Goal: Information Seeking & Learning: Learn about a topic

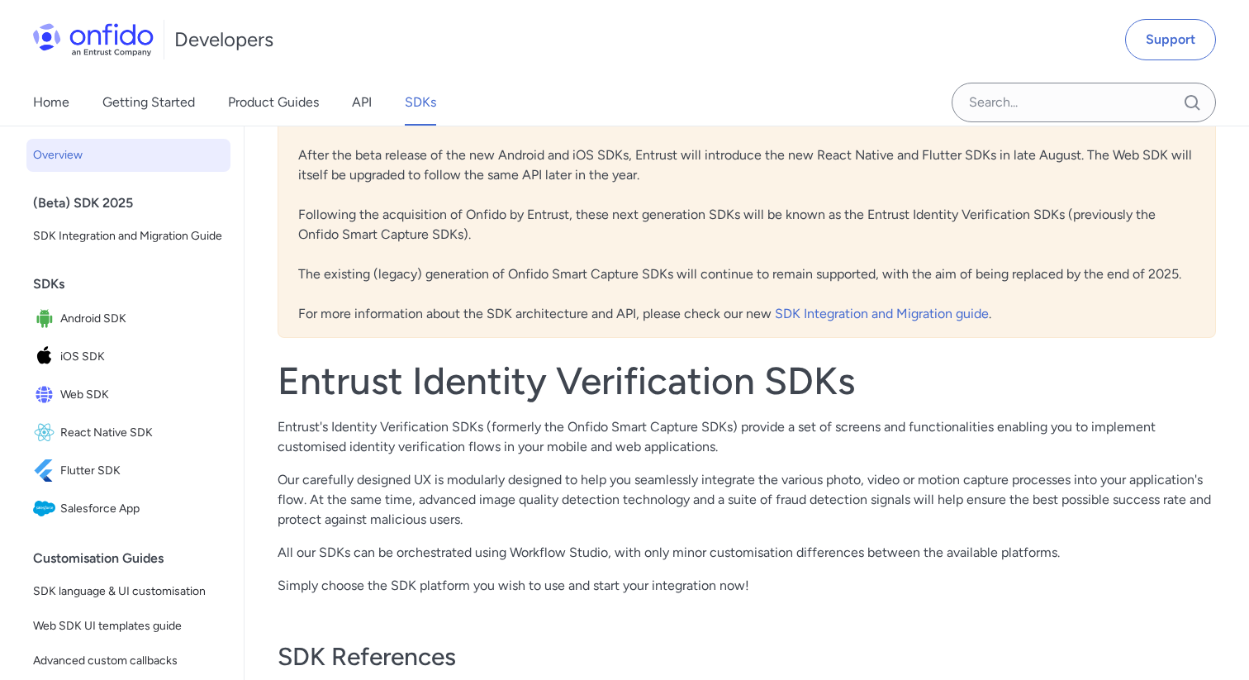
scroll to position [232, 0]
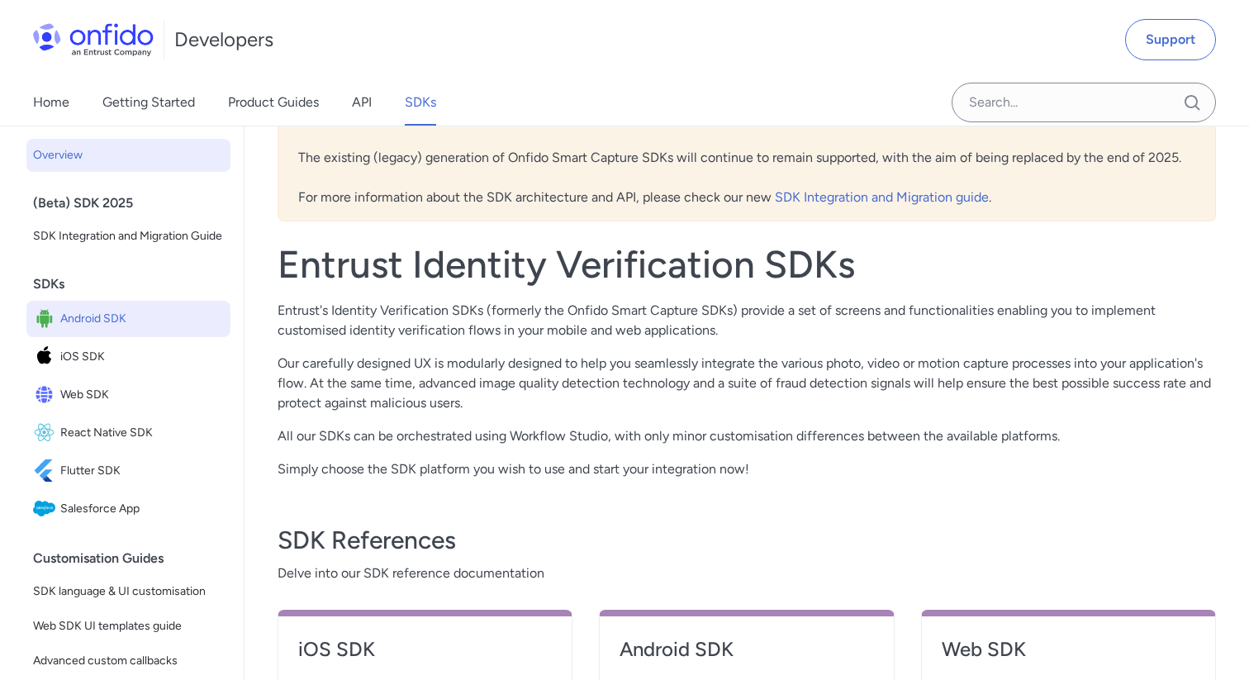
click at [96, 318] on span "Android SDK" at bounding box center [142, 318] width 164 height 23
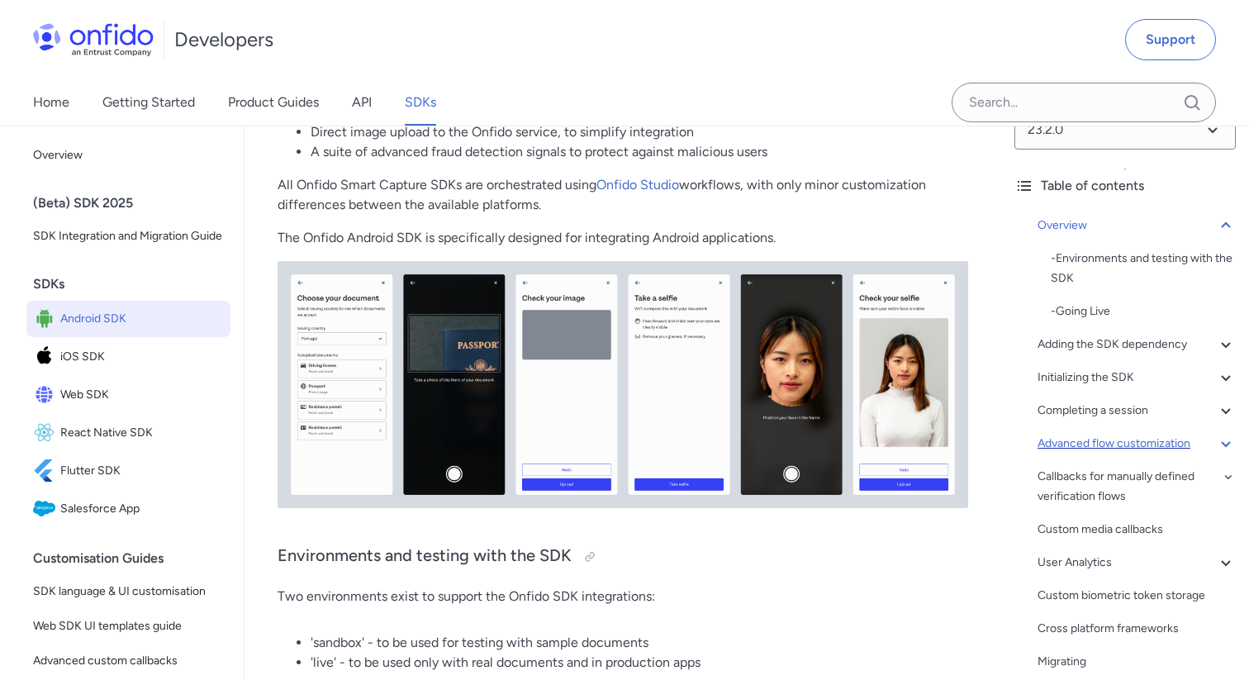
scroll to position [33, 0]
click at [1143, 440] on div "Advanced flow customization" at bounding box center [1137, 446] width 198 height 20
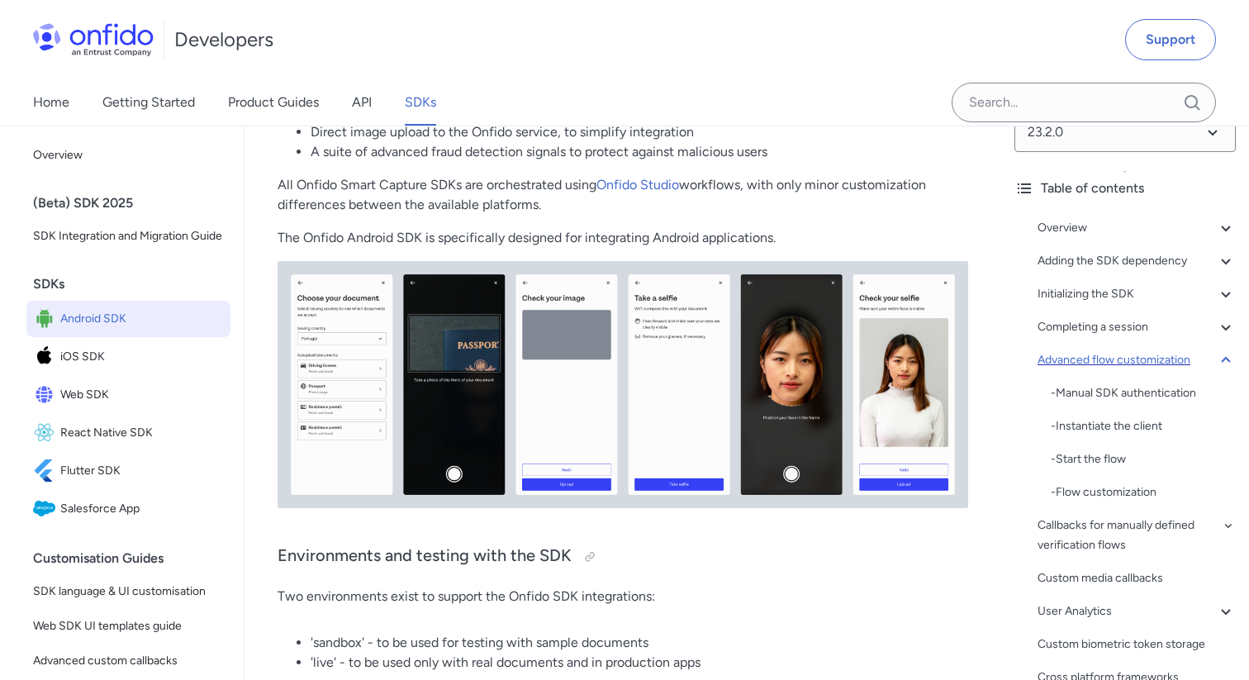
scroll to position [15250, 0]
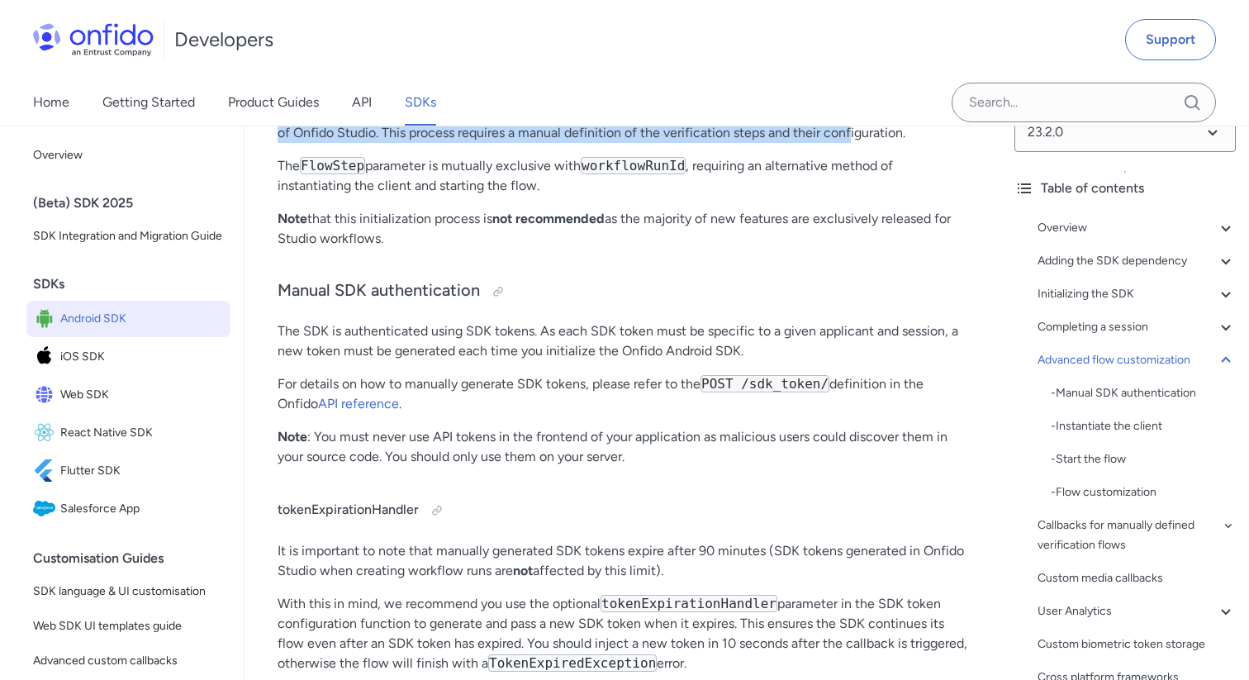
drag, startPoint x: 398, startPoint y: 232, endPoint x: 853, endPoint y: 258, distance: 456.0
click at [853, 143] on p "This section on 'Advanced customization' refers to the process of initializing …" at bounding box center [623, 123] width 691 height 40
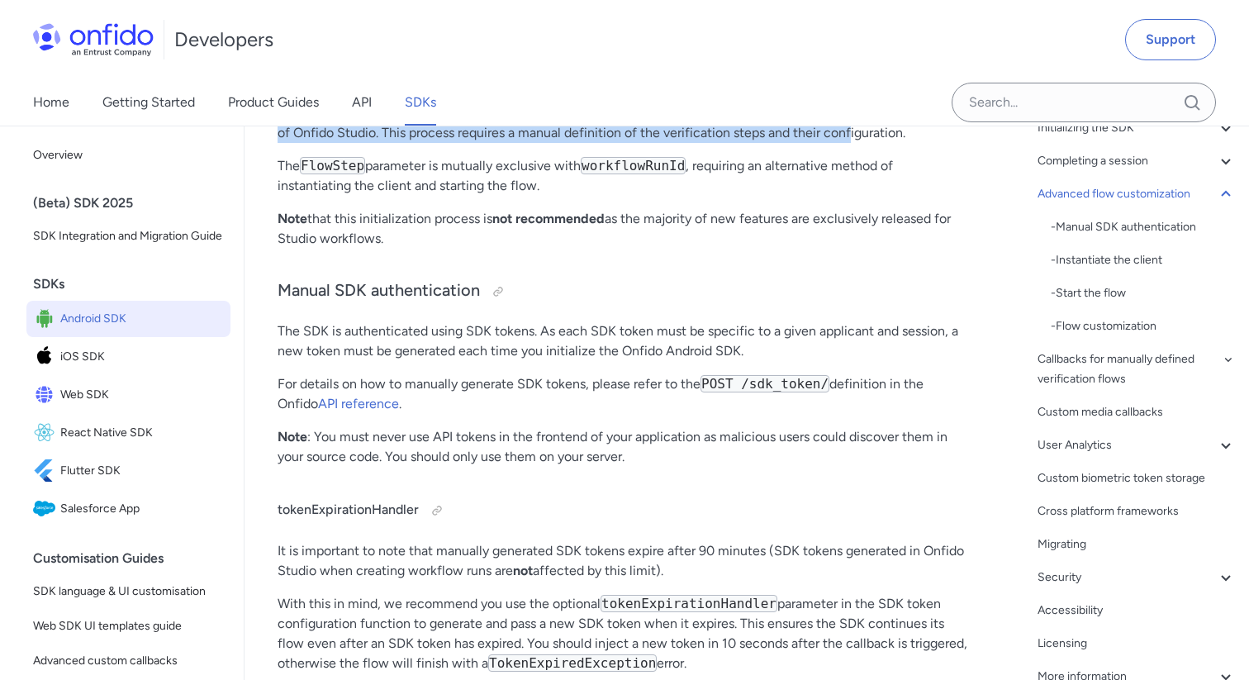
scroll to position [107, 0]
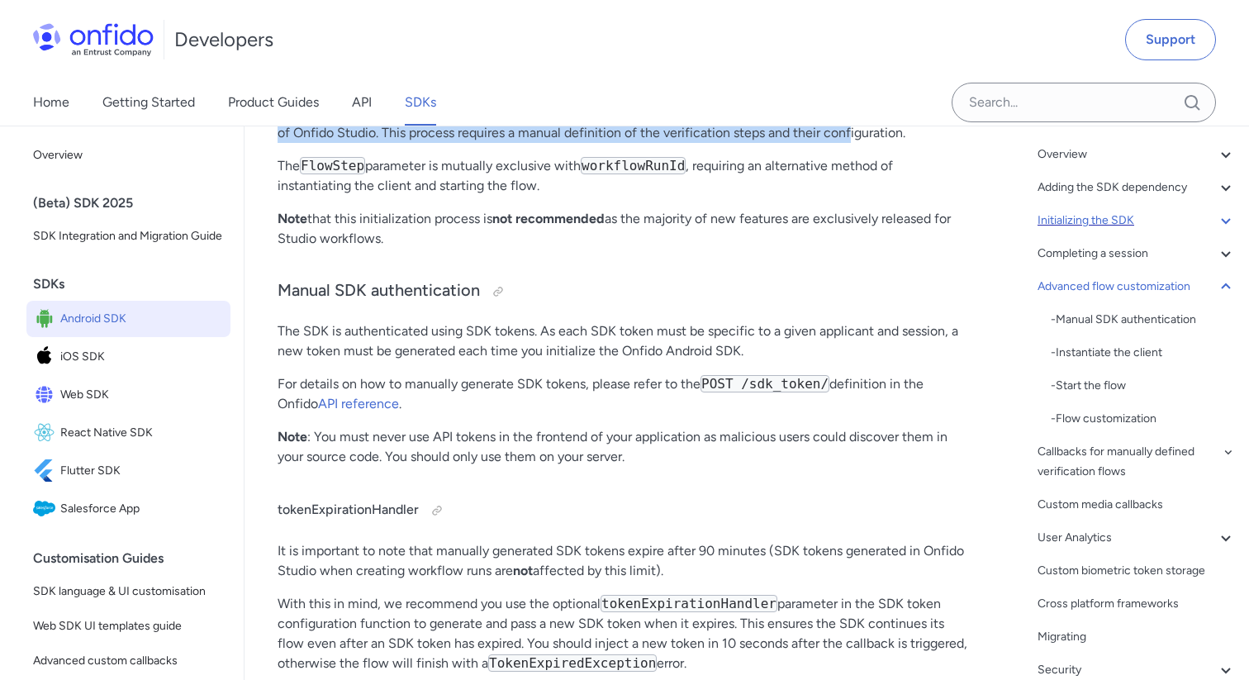
click at [1131, 225] on div "Initializing the SDK" at bounding box center [1137, 221] width 198 height 20
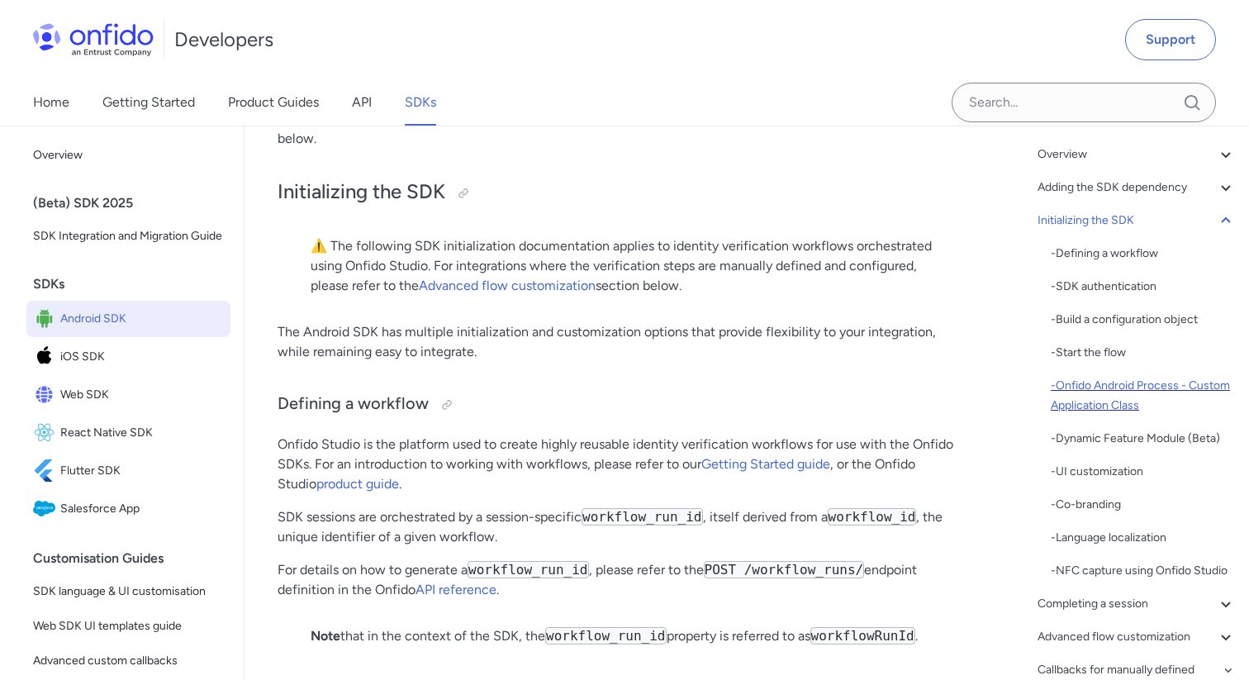
click at [1115, 389] on div "- Onfido Android Process - Custom Application Class" at bounding box center [1143, 396] width 185 height 40
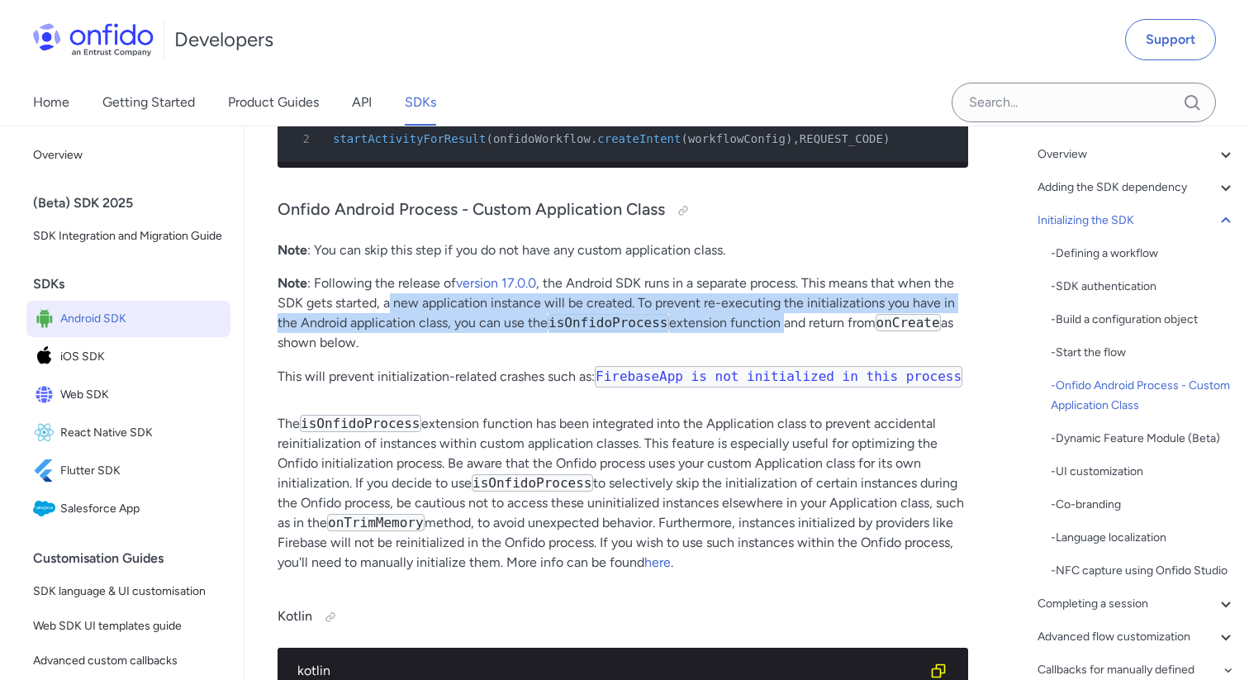
drag, startPoint x: 390, startPoint y: 285, endPoint x: 784, endPoint y: 303, distance: 394.5
click at [784, 303] on p "Note : Following the release of version 17.0.0 , the Android SDK runs in a sepa…" at bounding box center [623, 312] width 691 height 79
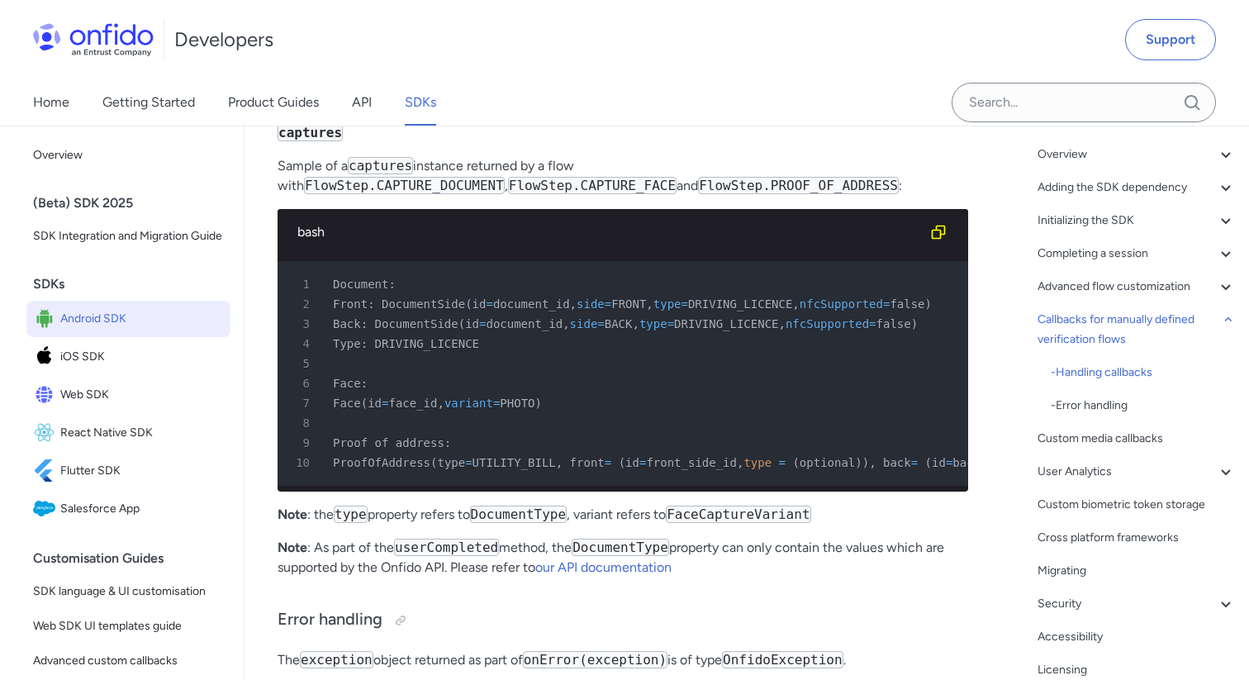
scroll to position [27739, 0]
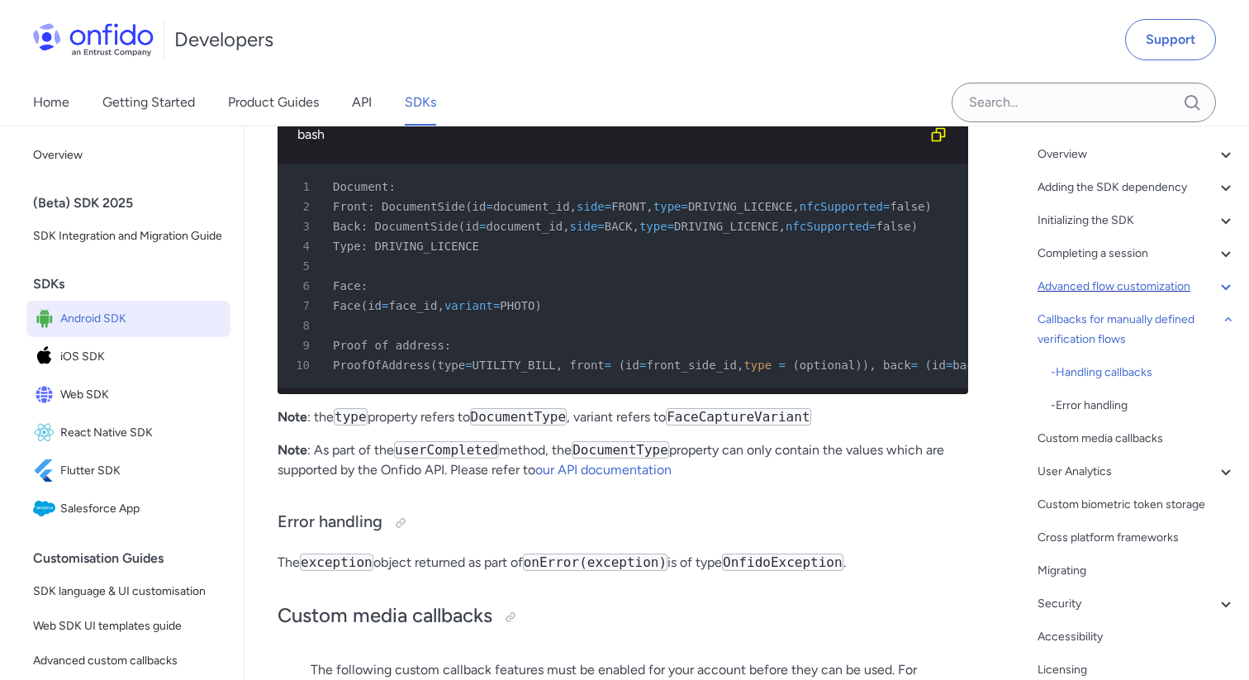
click at [1113, 296] on div "Advanced flow customization" at bounding box center [1137, 287] width 198 height 20
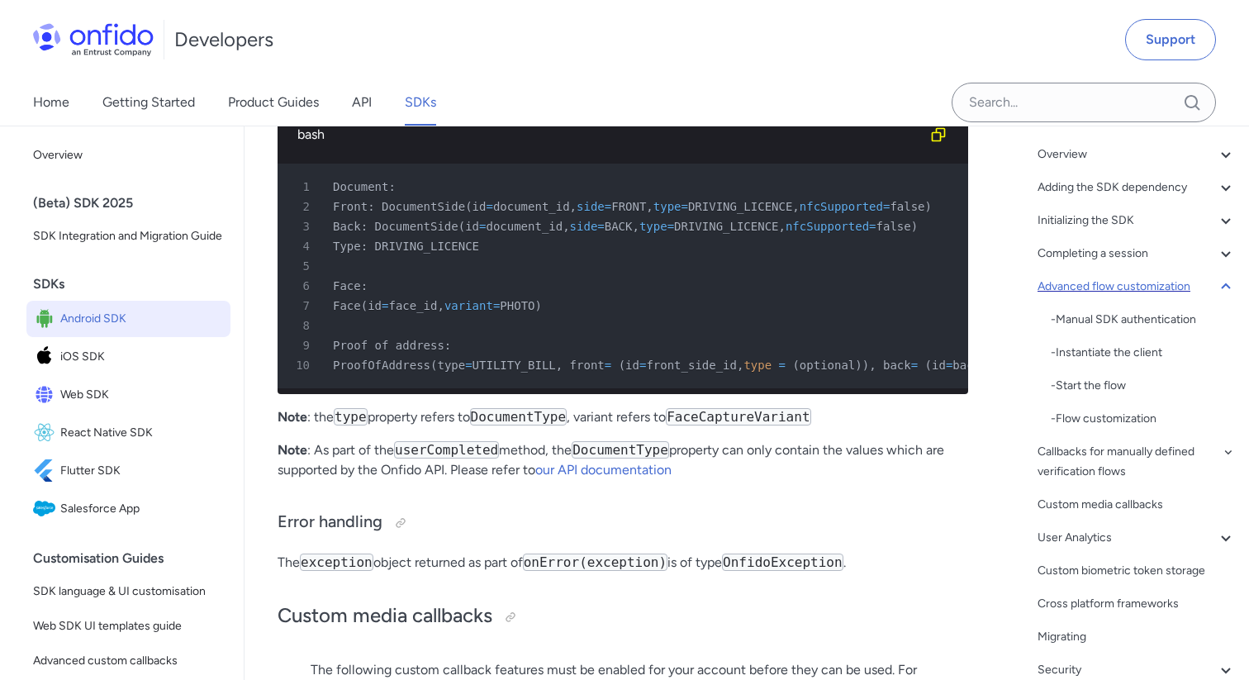
scroll to position [15250, 0]
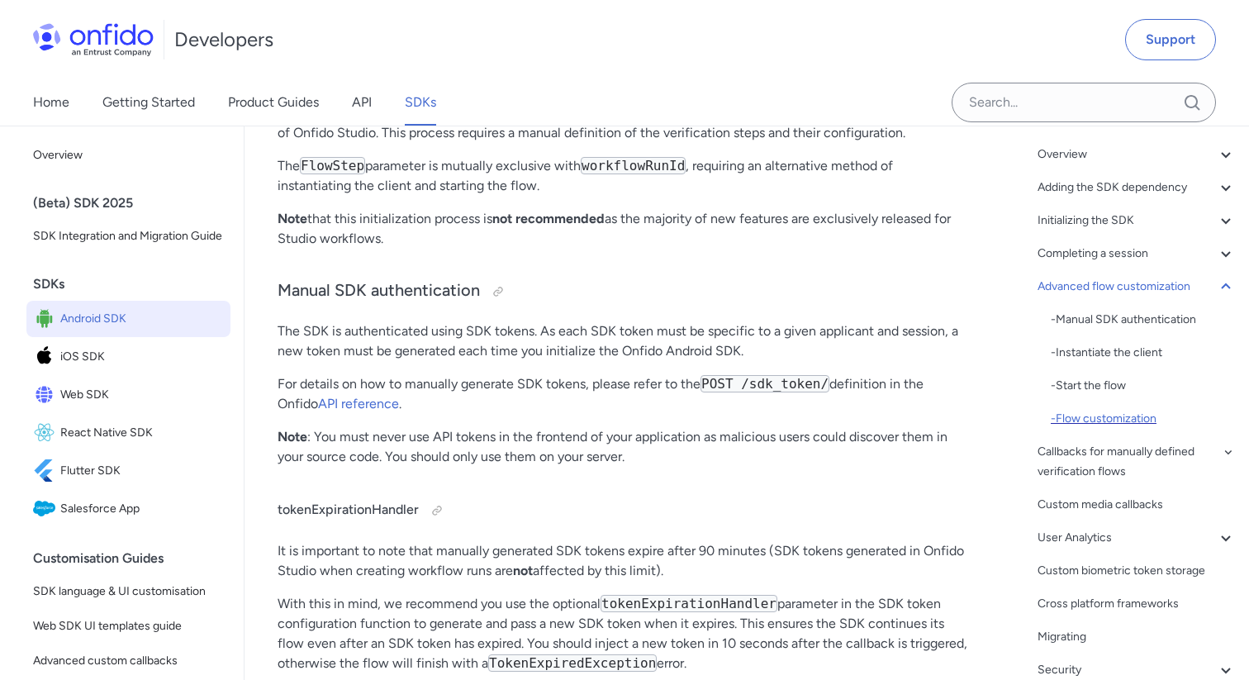
click at [1089, 419] on div "- Flow customization" at bounding box center [1143, 419] width 185 height 20
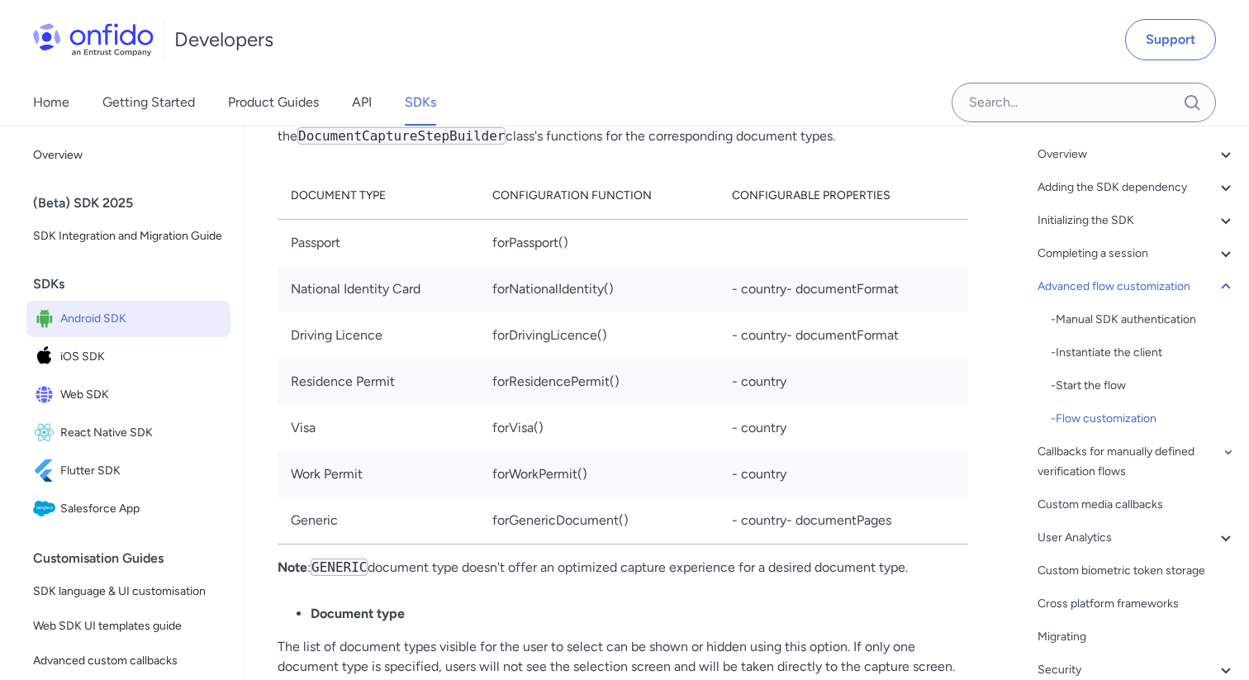
scroll to position [20228, 0]
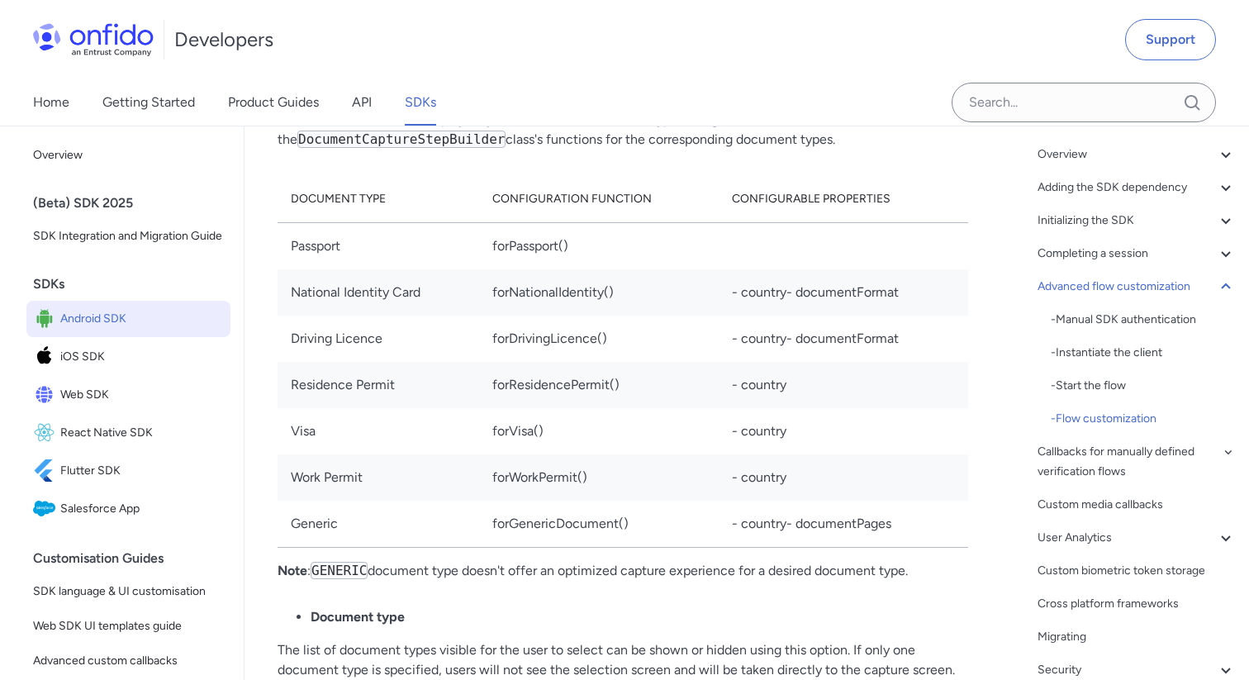
drag, startPoint x: 528, startPoint y: 212, endPoint x: 641, endPoint y: 269, distance: 126.7
click at [641, 150] on p "You can configure the document step to capture single document types with speci…" at bounding box center [623, 119] width 691 height 59
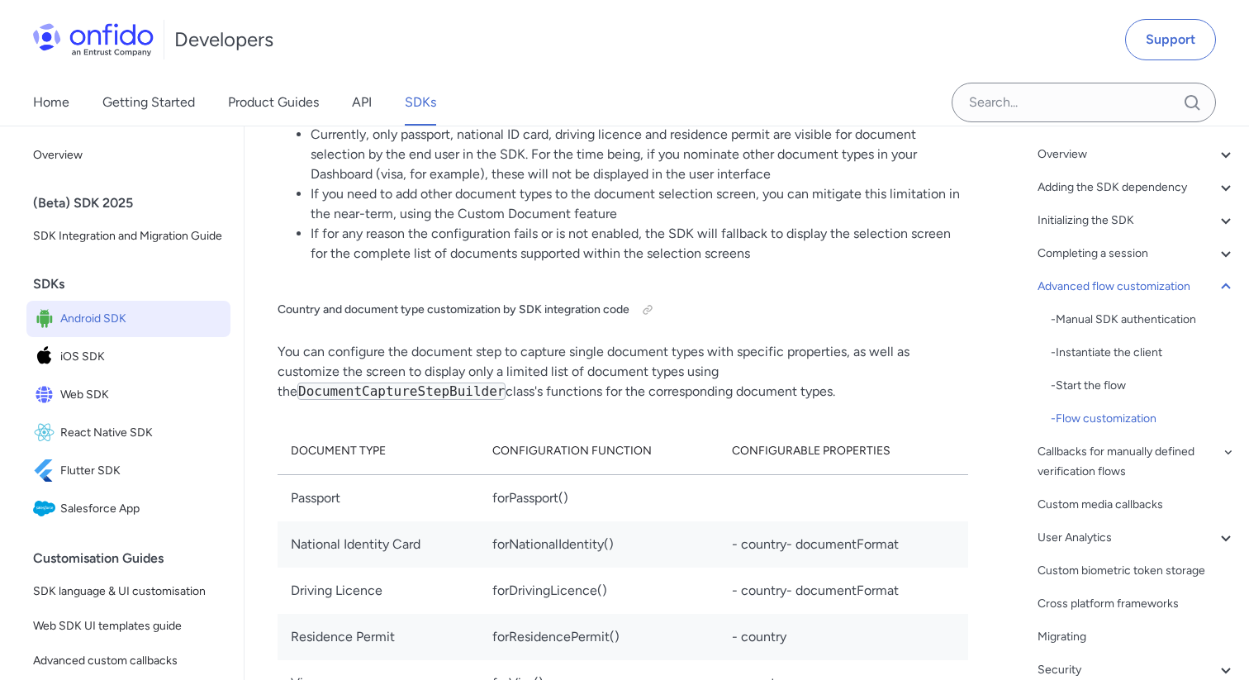
scroll to position [19969, 0]
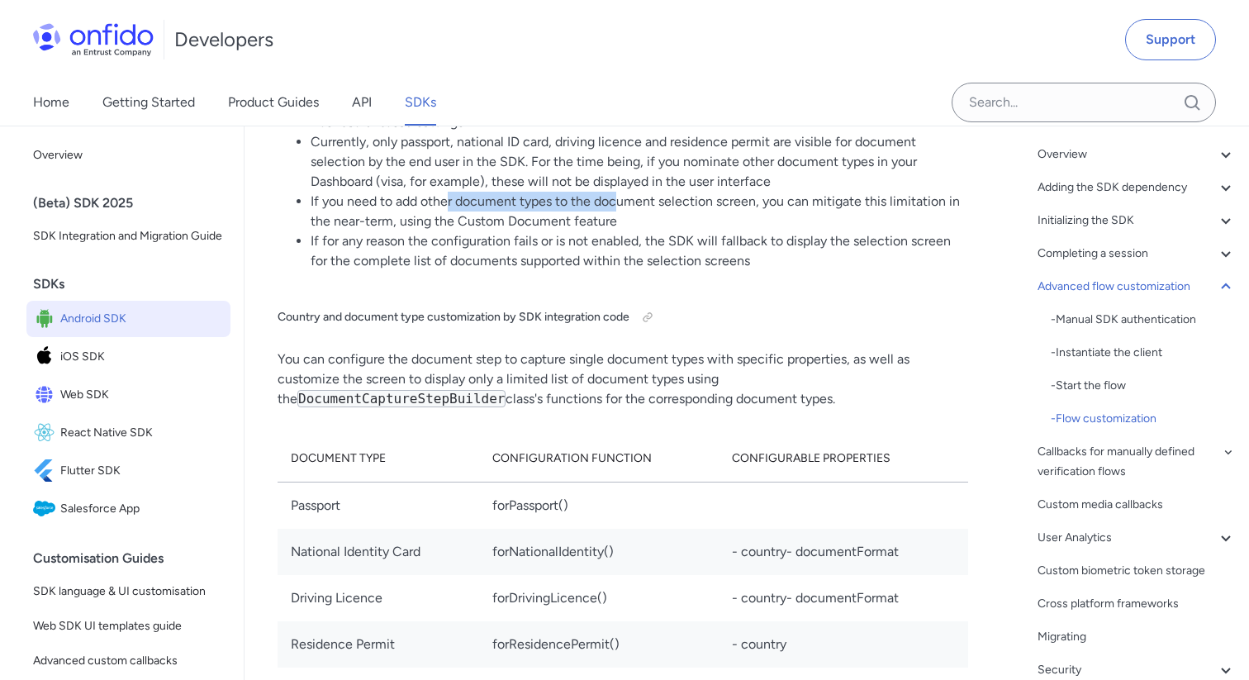
drag, startPoint x: 449, startPoint y: 318, endPoint x: 620, endPoint y: 324, distance: 171.9
click at [620, 231] on li "If you need to add other document types to the document selection screen, you c…" at bounding box center [640, 212] width 658 height 40
drag, startPoint x: 455, startPoint y: 341, endPoint x: 621, endPoint y: 338, distance: 166.1
click at [621, 231] on li "If you need to add other document types to the document selection screen, you c…" at bounding box center [640, 212] width 658 height 40
copy li "Custom Document feature"
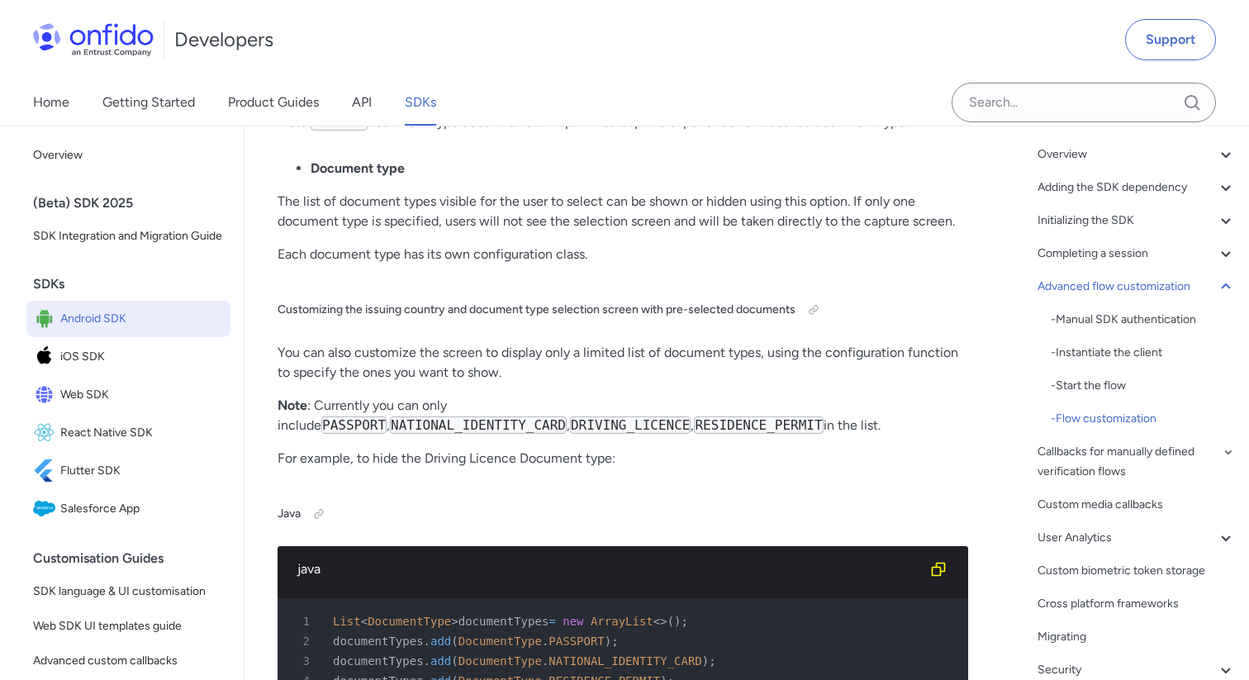
scroll to position [20717, 0]
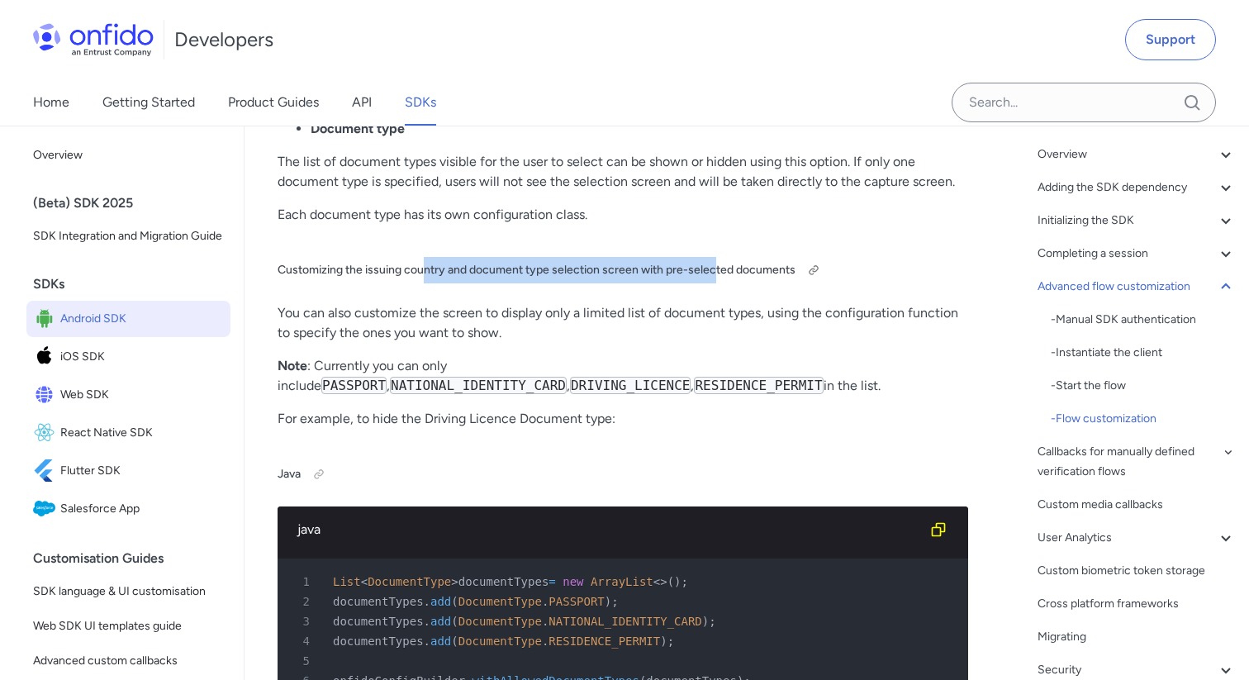
drag, startPoint x: 421, startPoint y: 387, endPoint x: 714, endPoint y: 387, distance: 292.5
click at [714, 283] on h5 "Customizing the issuing country and document type selection screen with pre-sel…" at bounding box center [623, 270] width 691 height 26
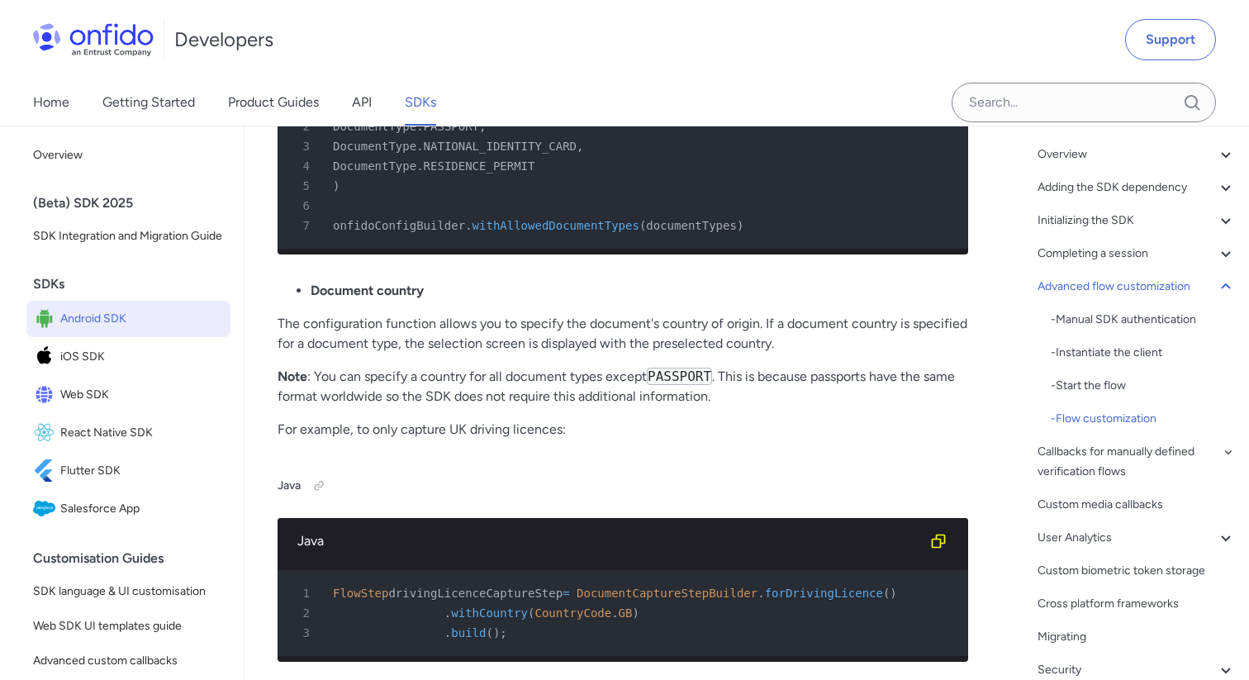
scroll to position [21570, 0]
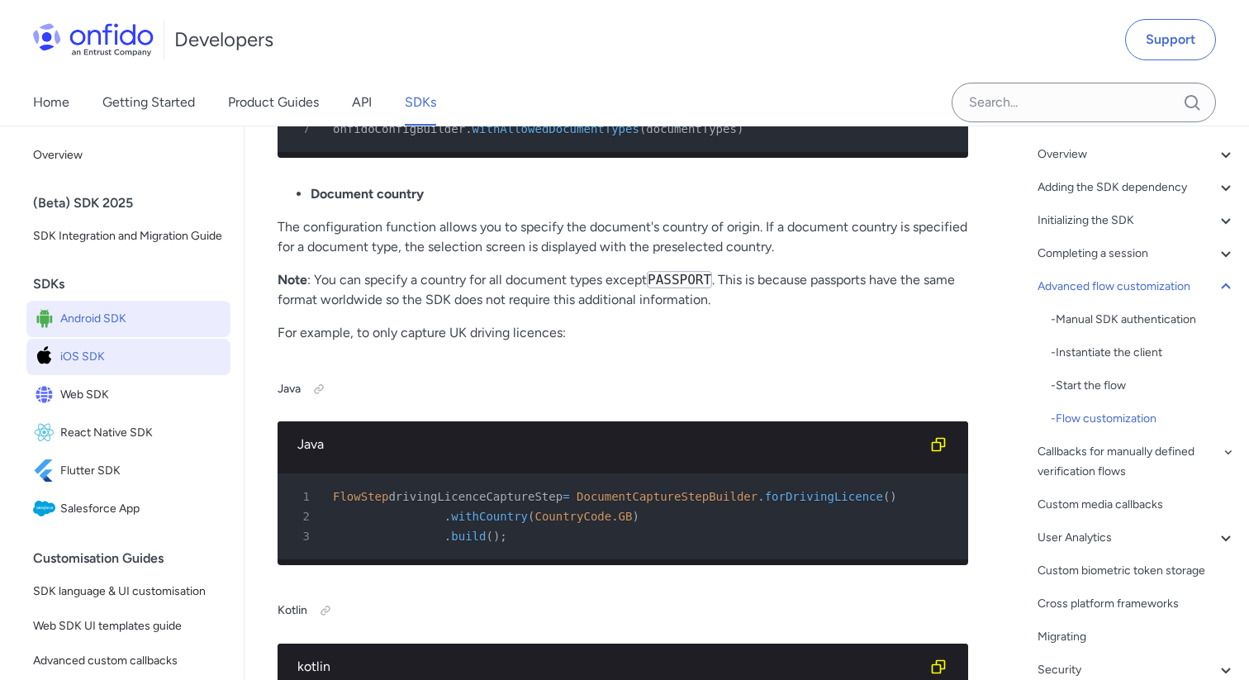
click at [84, 354] on span "iOS SDK" at bounding box center [142, 356] width 164 height 23
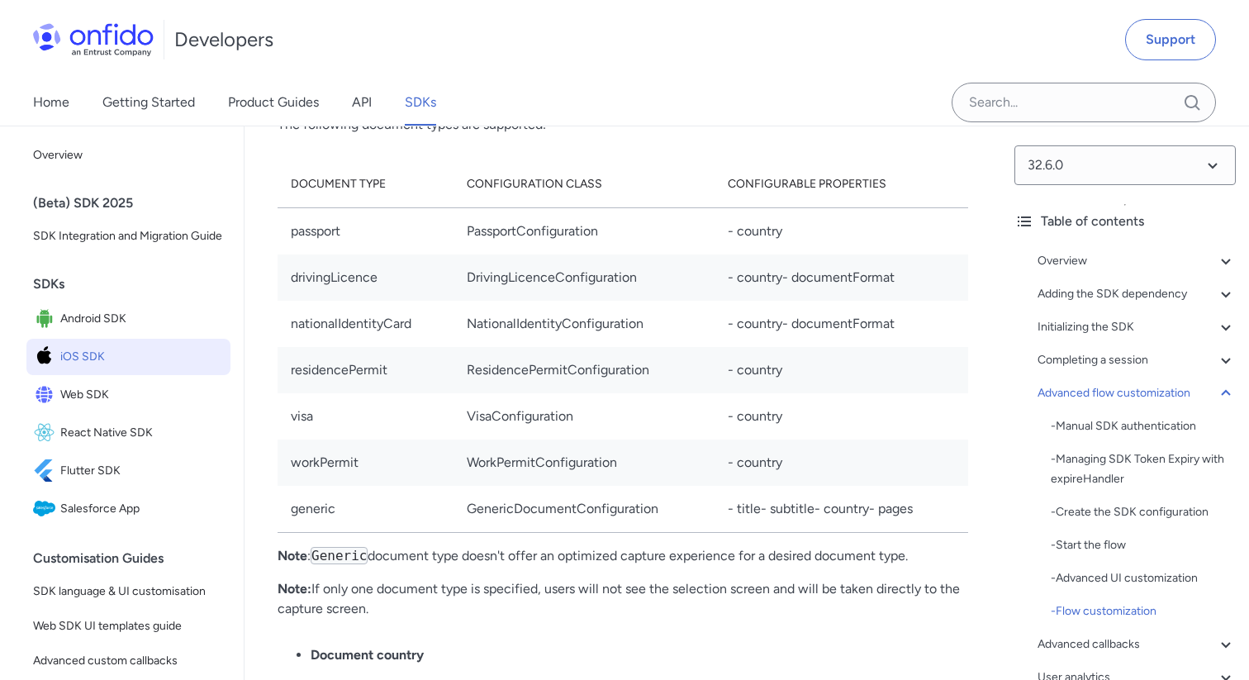
scroll to position [22812, 0]
click at [76, 395] on span "Web SDK" at bounding box center [142, 394] width 164 height 23
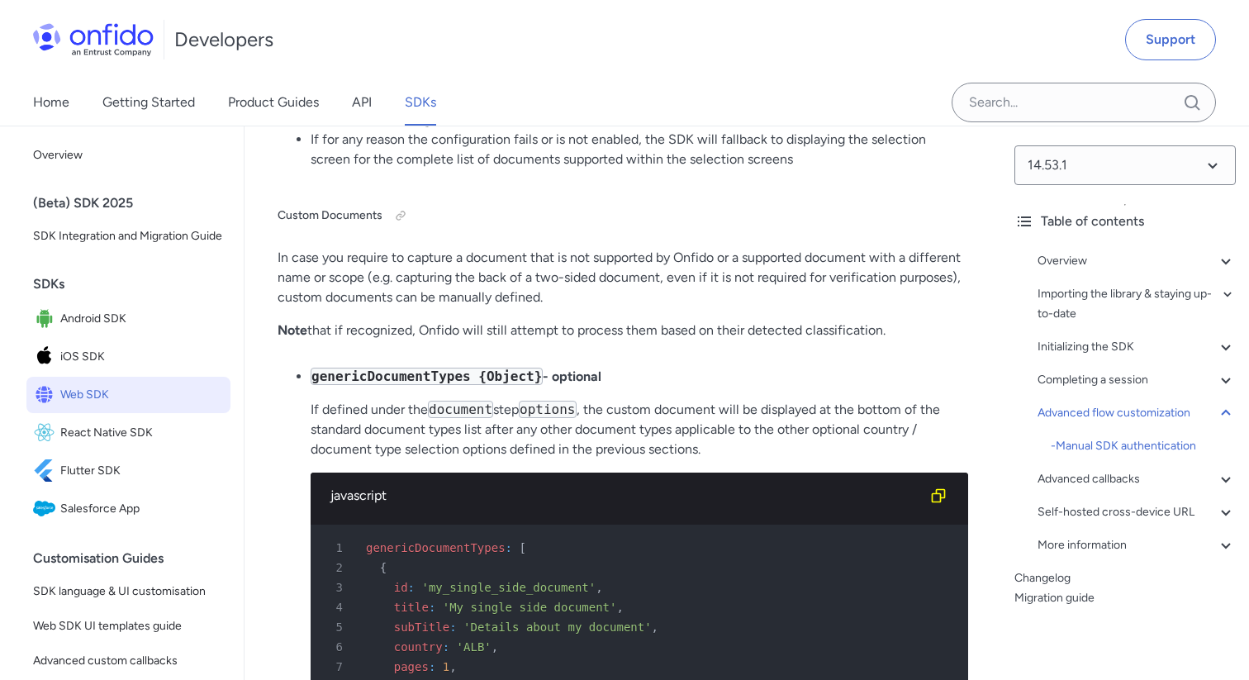
scroll to position [26340, 0]
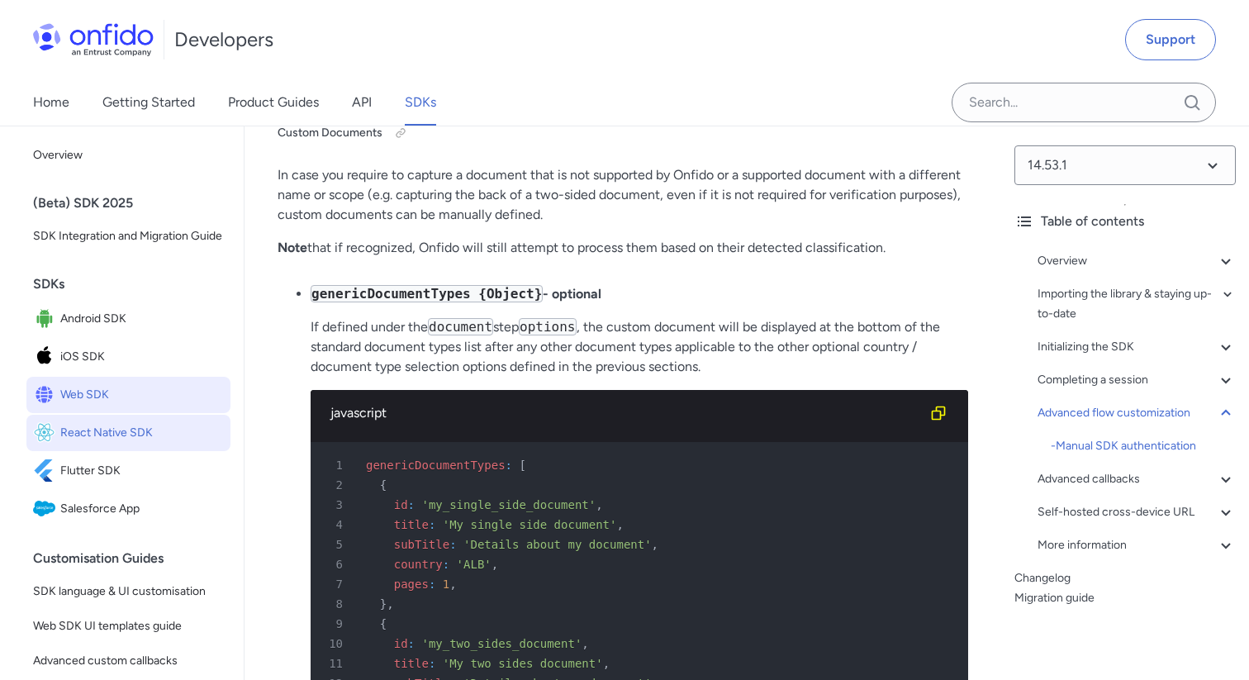
click at [132, 440] on span "React Native SDK" at bounding box center [142, 432] width 164 height 23
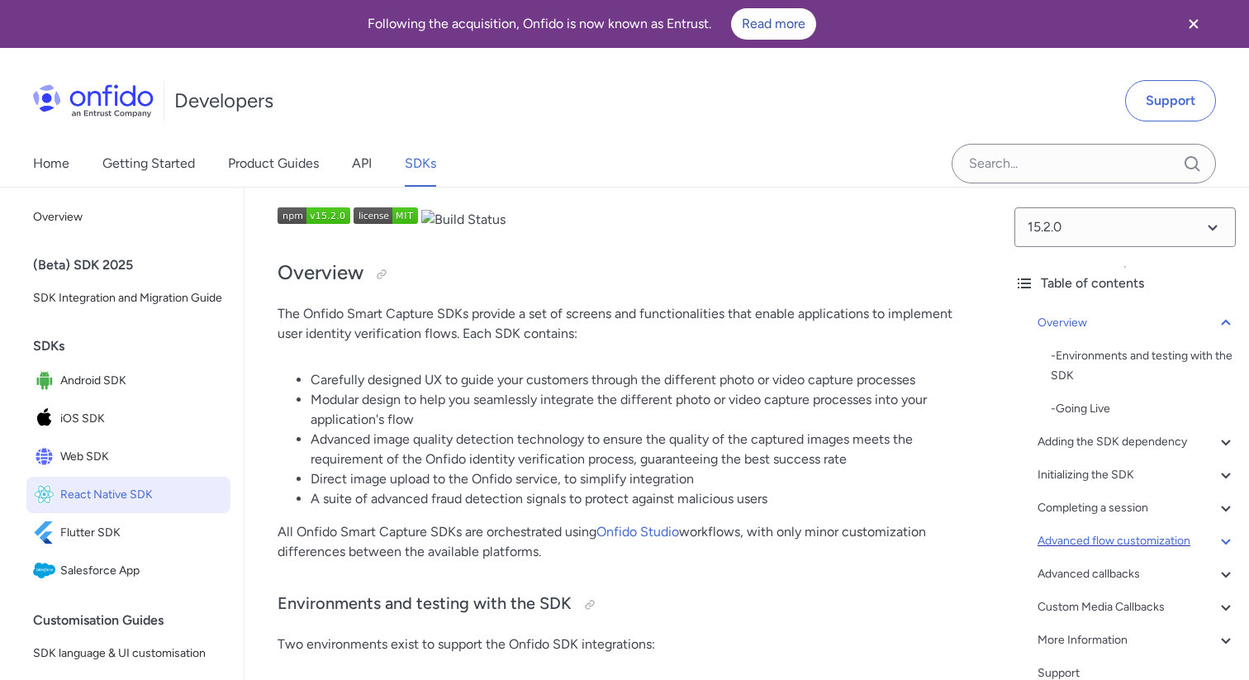
click at [1138, 541] on div "Advanced flow customization" at bounding box center [1137, 541] width 198 height 20
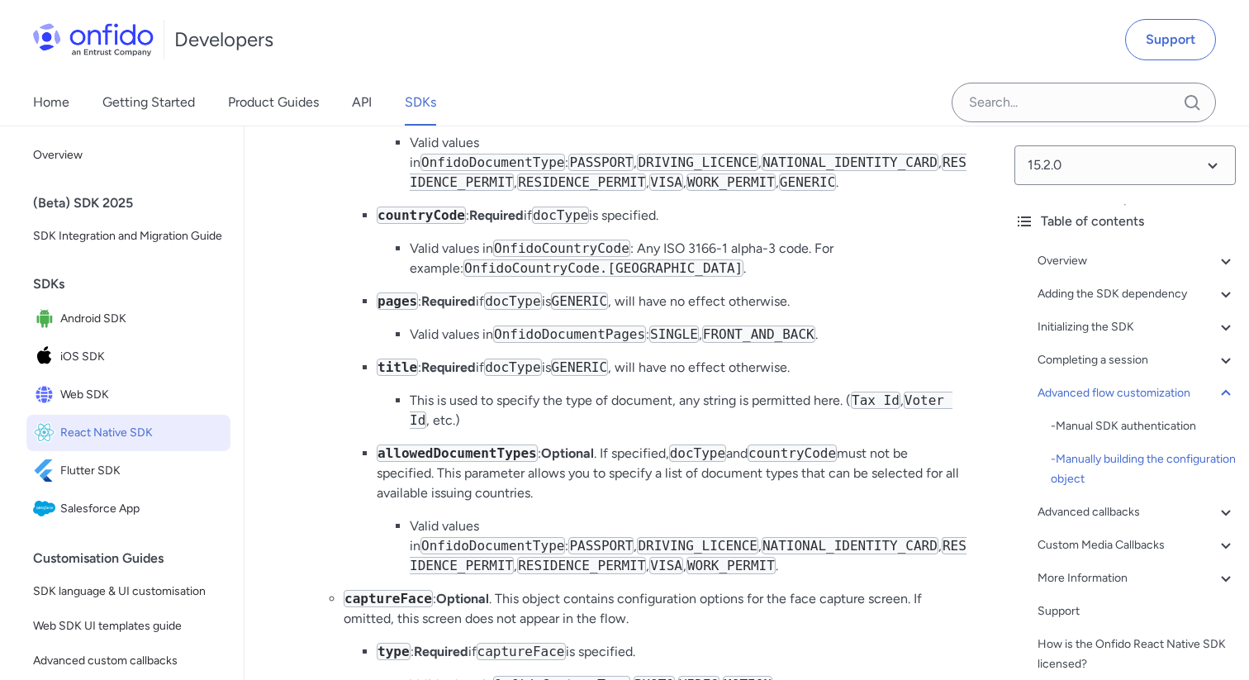
scroll to position [14606, 0]
